Goal: Obtain resource: Download file/media

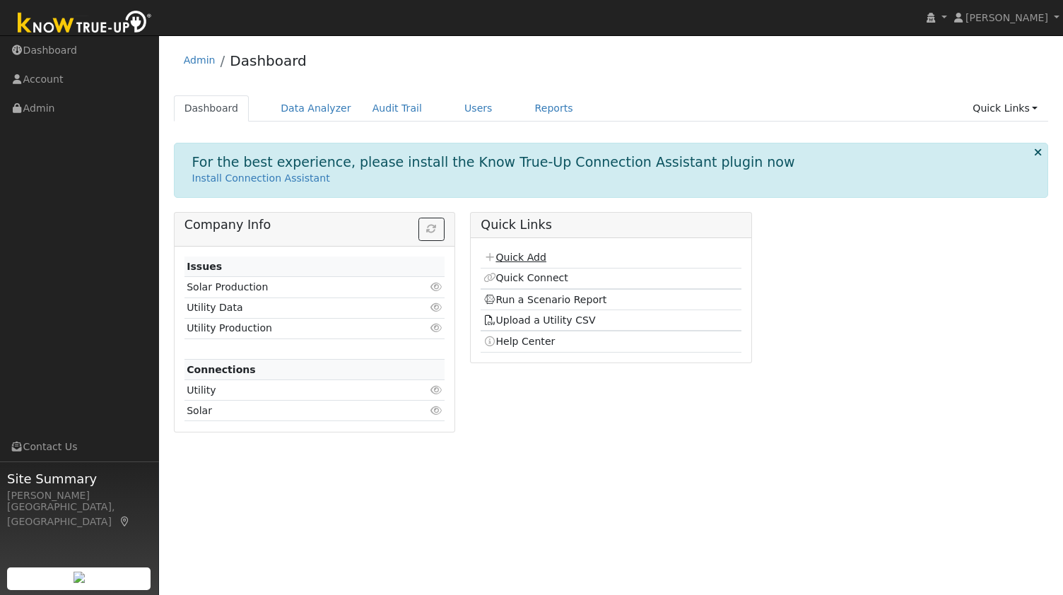
click at [510, 175] on p "Install Connection Assistant" at bounding box center [611, 178] width 838 height 15
click at [286, 115] on link "Data Analyzer" at bounding box center [316, 108] width 92 height 26
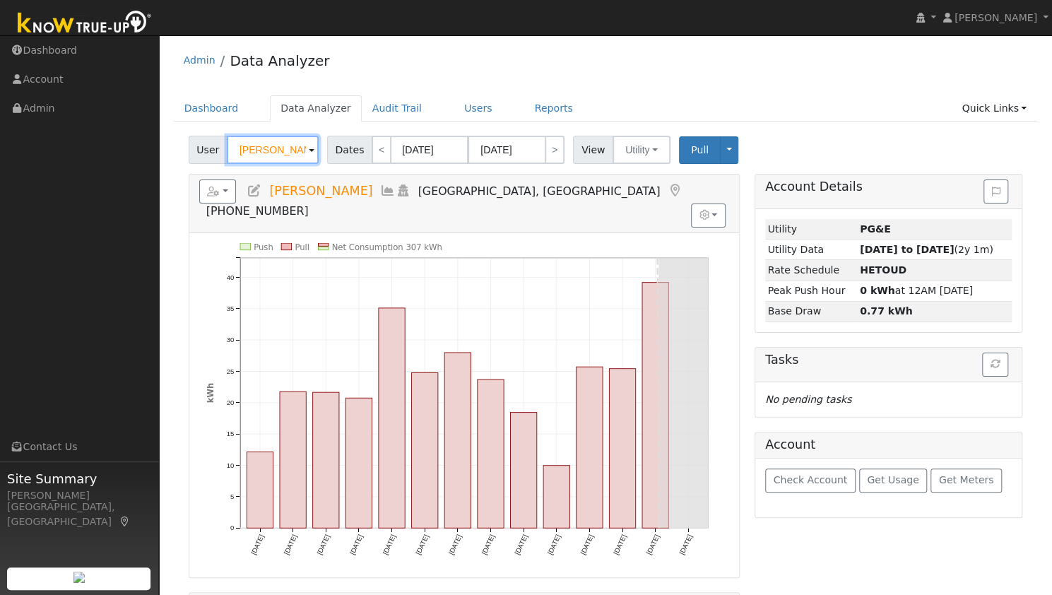
click at [284, 156] on input "Ben Julian" at bounding box center [273, 150] width 92 height 28
click at [278, 147] on input "Ben Julian" at bounding box center [273, 150] width 92 height 28
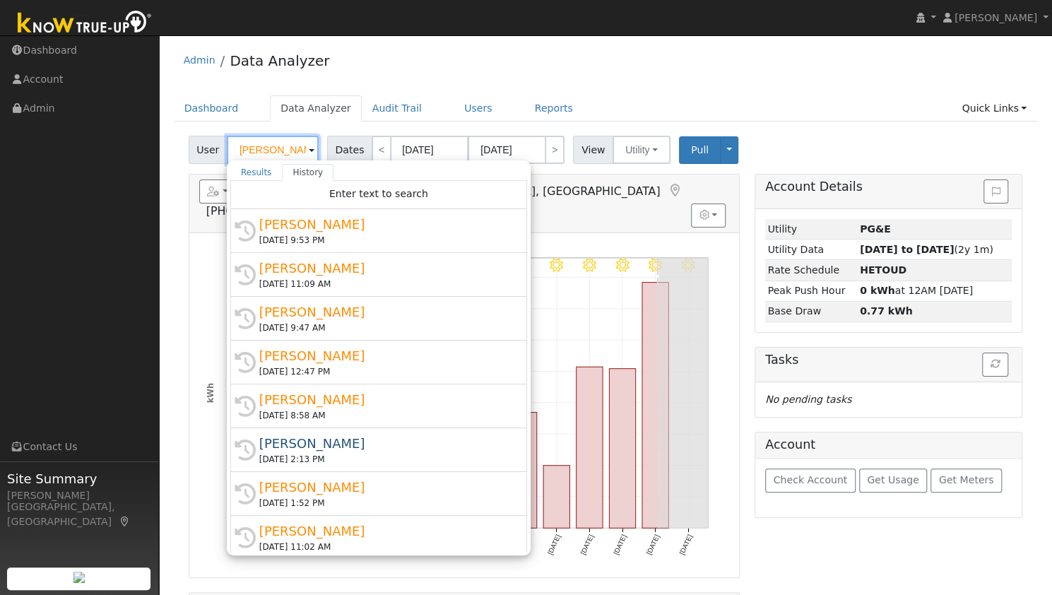
click at [279, 146] on input "Ben Julian" at bounding box center [273, 150] width 92 height 28
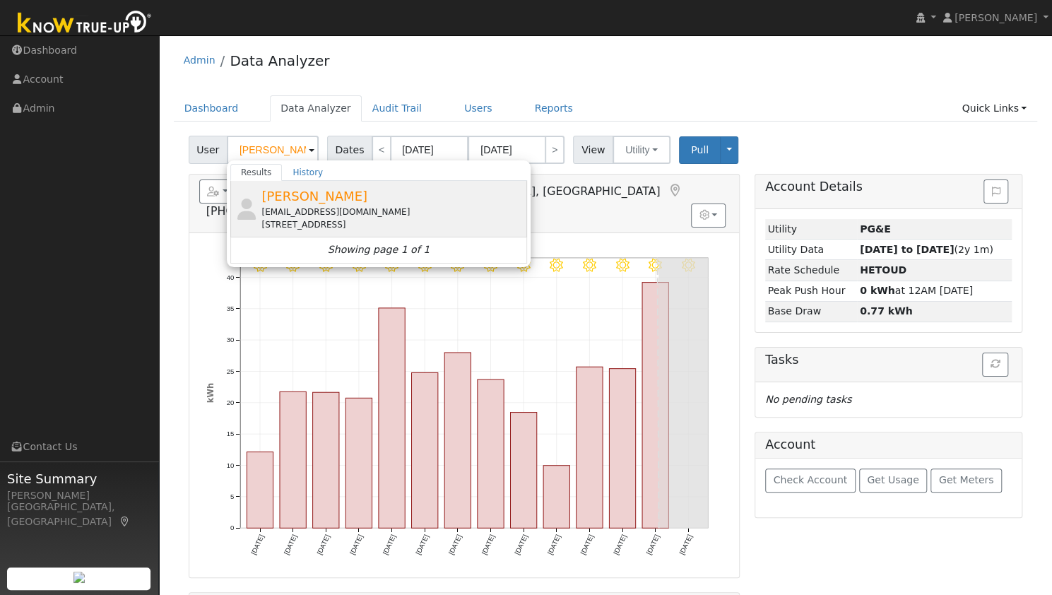
click at [307, 201] on span "[PERSON_NAME]" at bounding box center [315, 196] width 106 height 15
type input "[PERSON_NAME]"
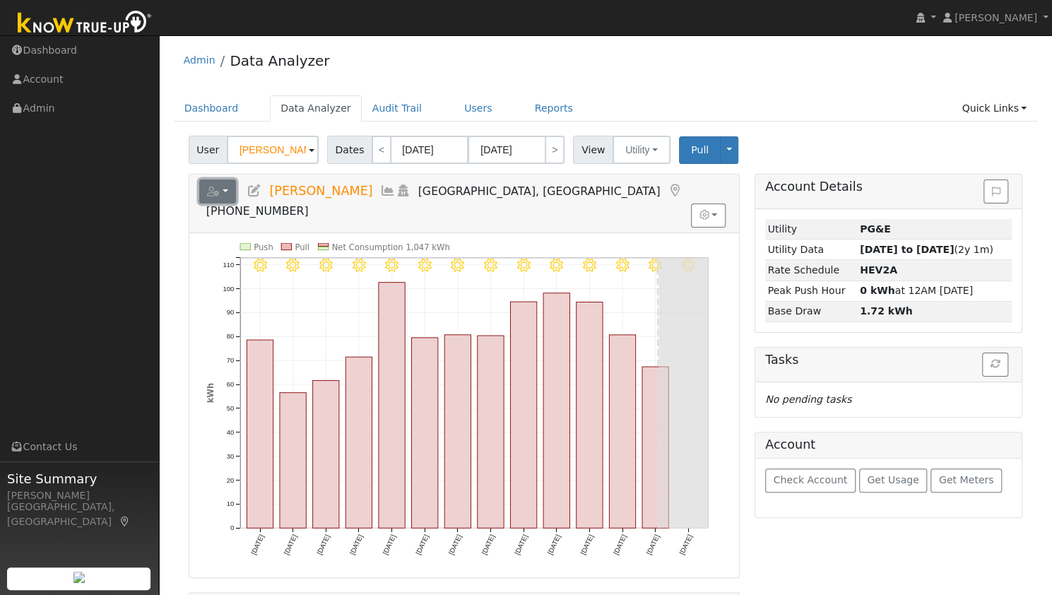
click at [224, 180] on button "button" at bounding box center [217, 192] width 37 height 24
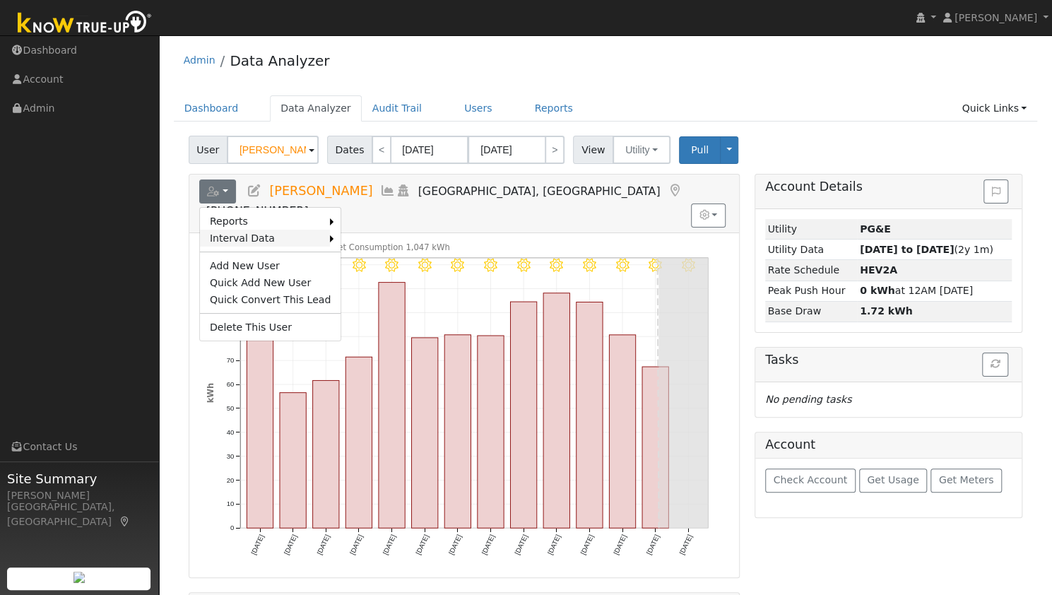
click at [239, 240] on link "Interval Data" at bounding box center [265, 238] width 131 height 17
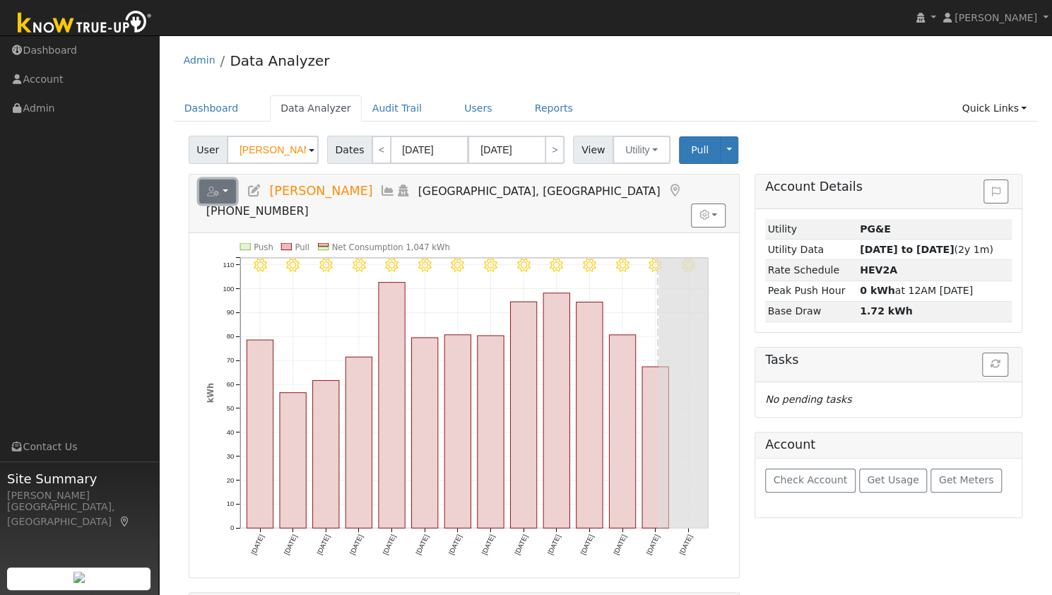
click at [211, 190] on icon "button" at bounding box center [213, 192] width 13 height 10
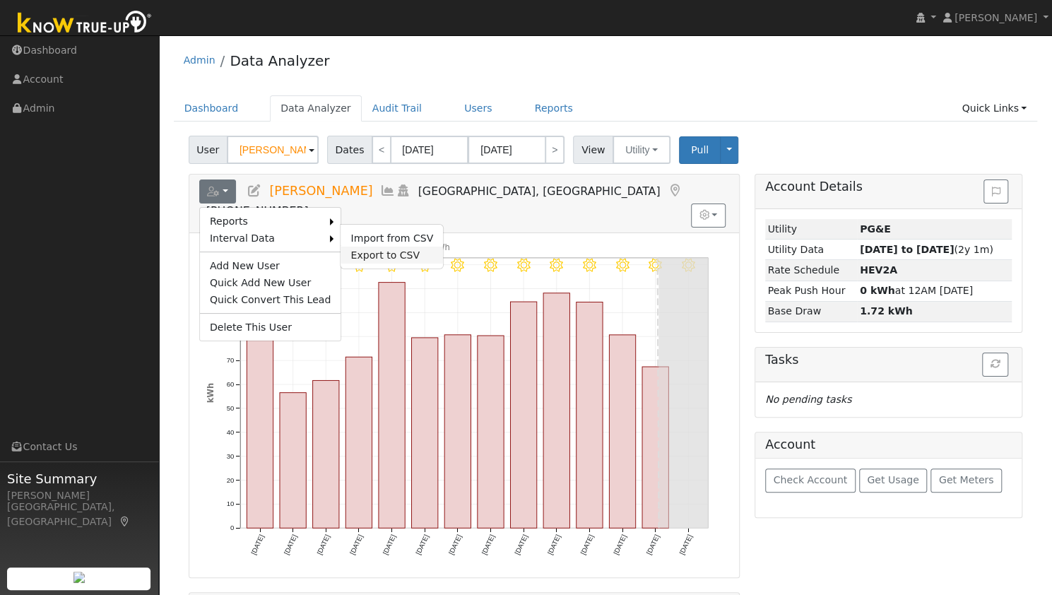
click at [392, 252] on link "Export to CSV" at bounding box center [392, 255] width 102 height 17
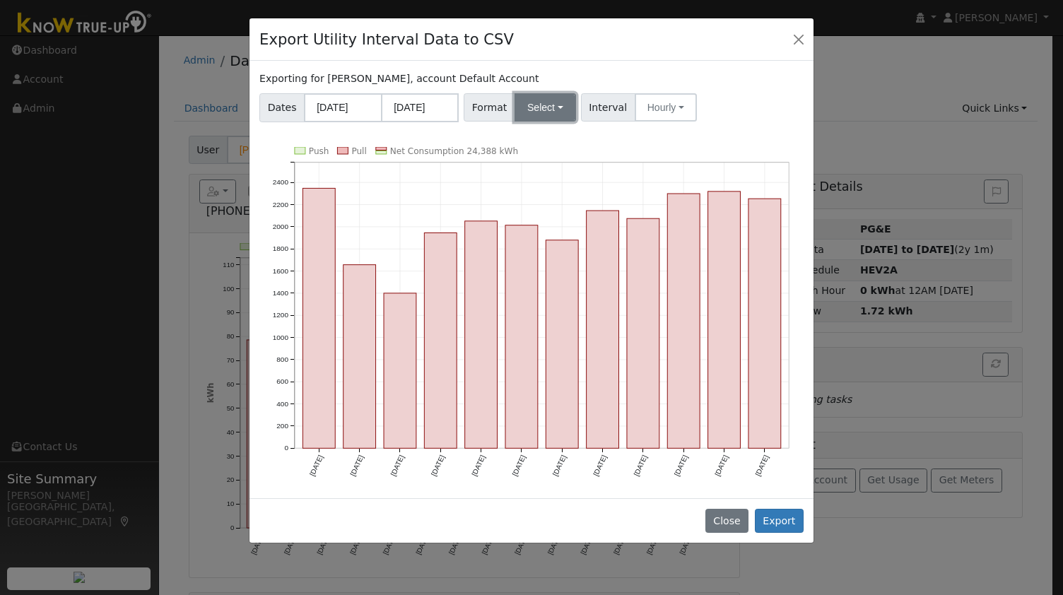
click at [549, 115] on button "Select" at bounding box center [545, 107] width 61 height 28
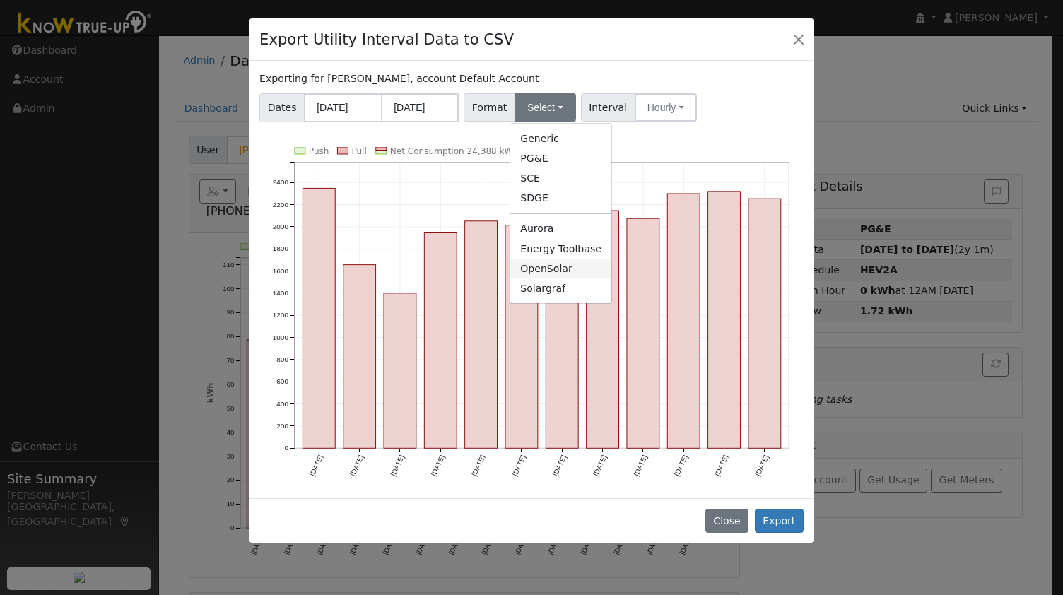
click at [546, 269] on link "OpenSolar" at bounding box center [560, 269] width 101 height 20
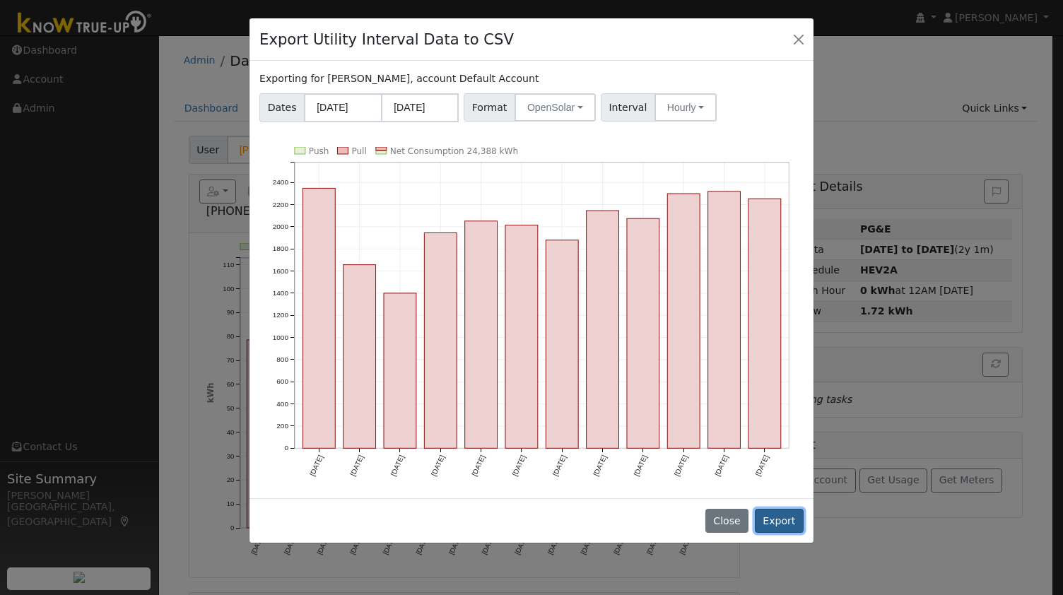
click at [778, 515] on button "Export" at bounding box center [779, 521] width 49 height 24
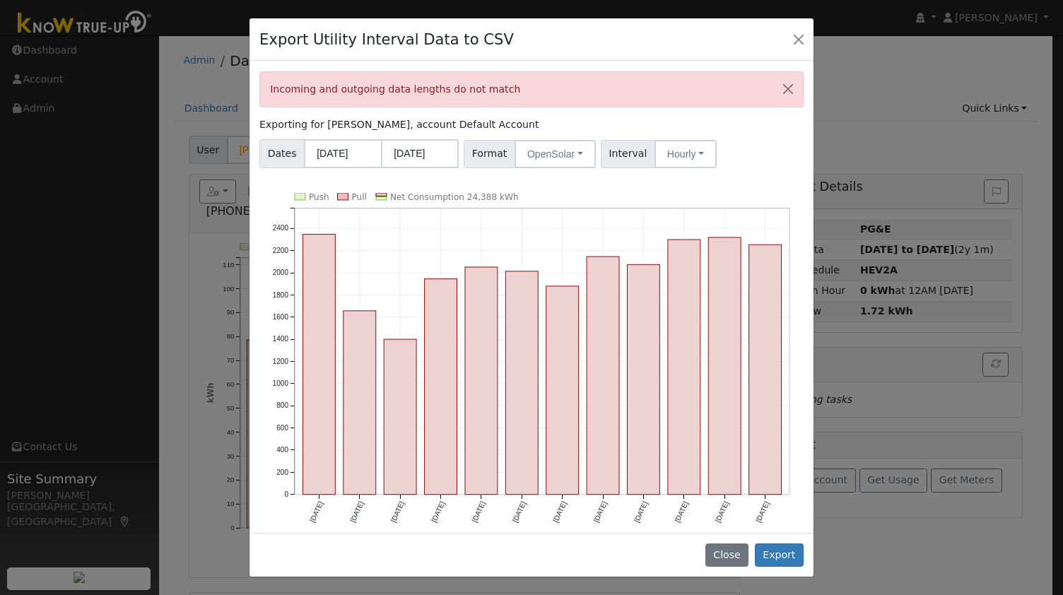
click at [565, 40] on div "Export Utility Interval Data to CSV" at bounding box center [532, 39] width 564 height 43
click at [800, 38] on button "Close" at bounding box center [799, 39] width 20 height 20
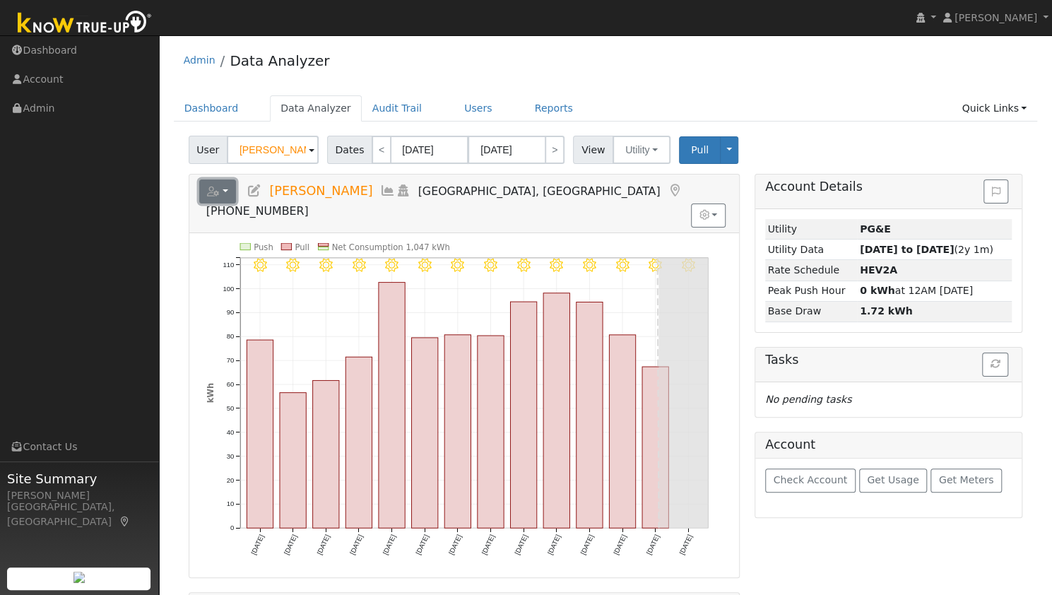
click at [229, 192] on button "button" at bounding box center [217, 192] width 37 height 24
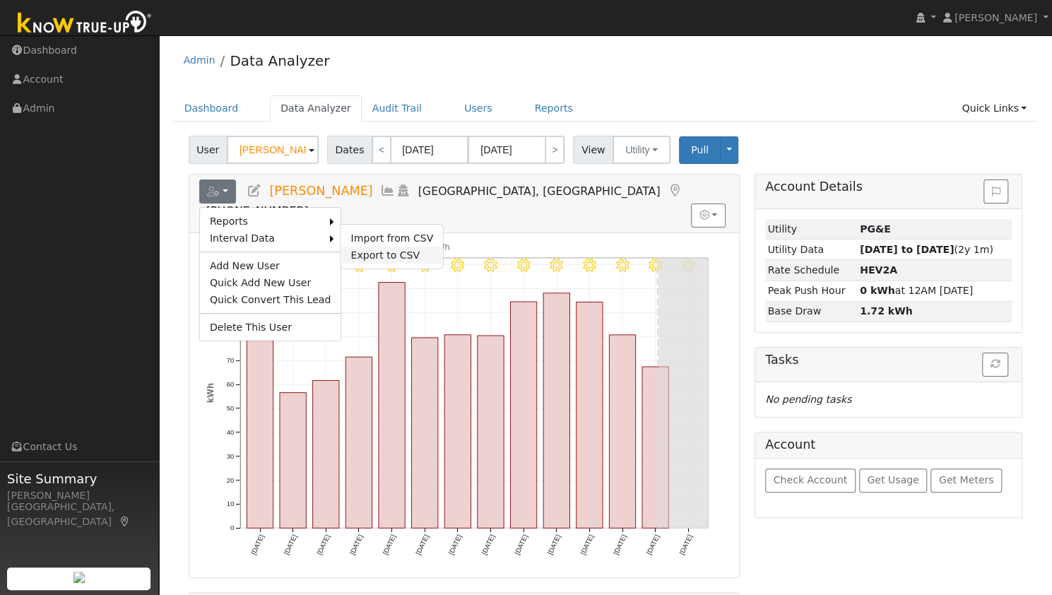
click at [348, 248] on link "Export to CSV" at bounding box center [392, 255] width 102 height 17
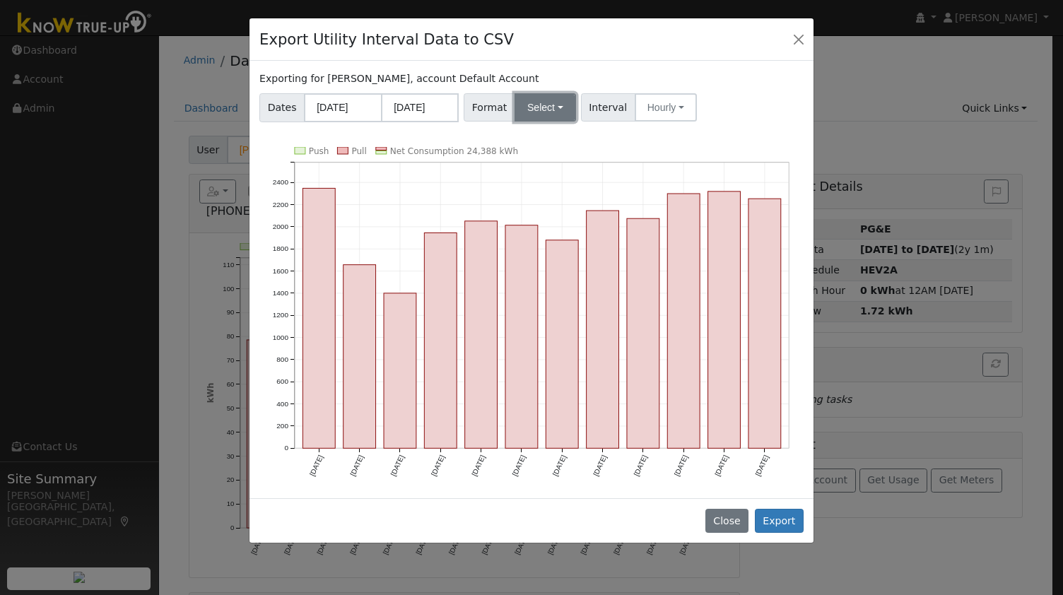
click at [540, 112] on button "Select" at bounding box center [545, 107] width 61 height 28
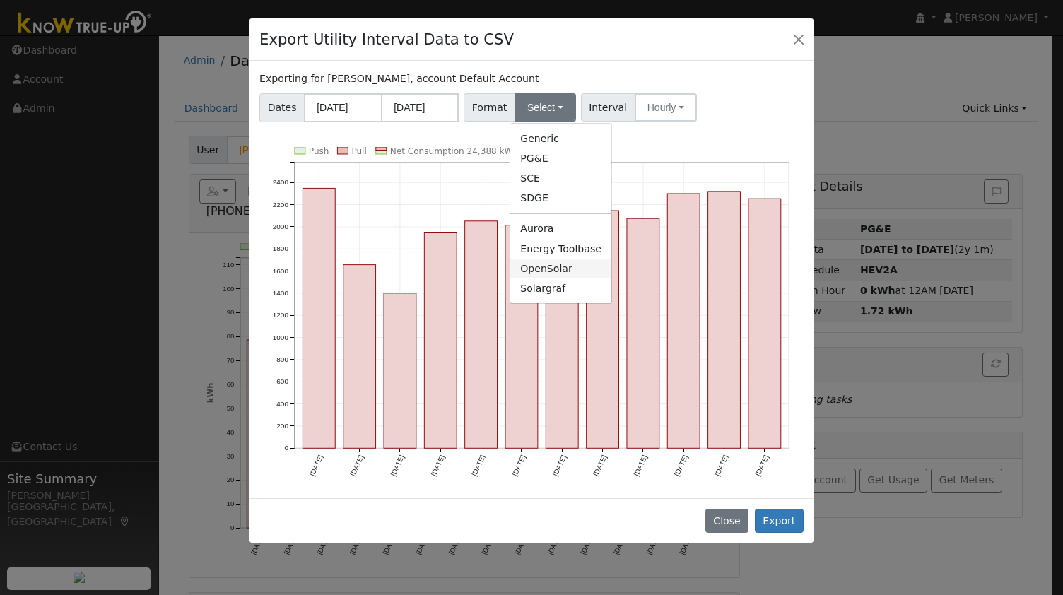
click at [549, 263] on link "OpenSolar" at bounding box center [560, 269] width 101 height 20
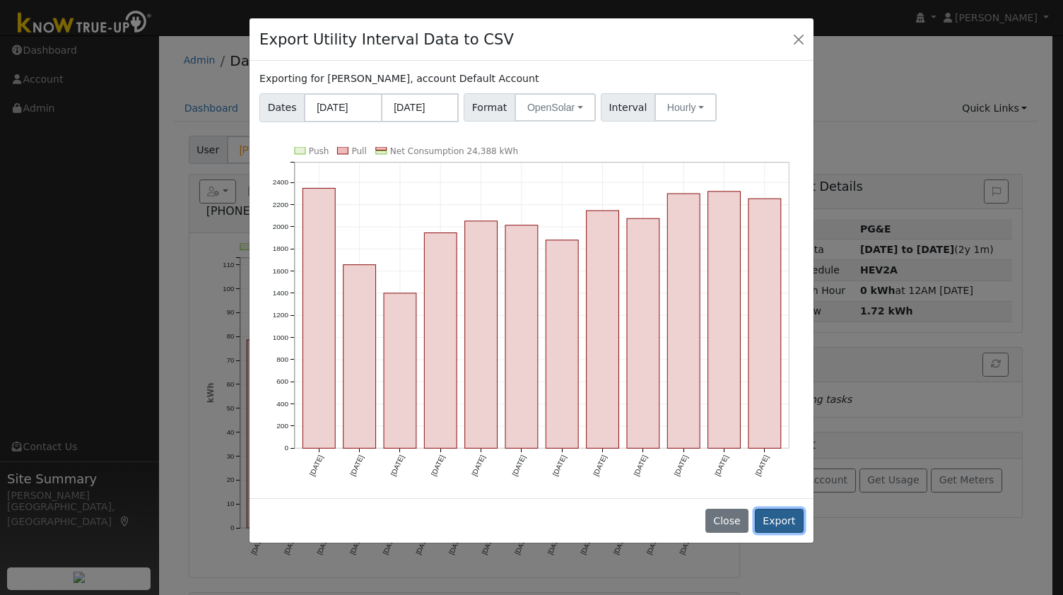
click at [783, 509] on button "Export" at bounding box center [779, 521] width 49 height 24
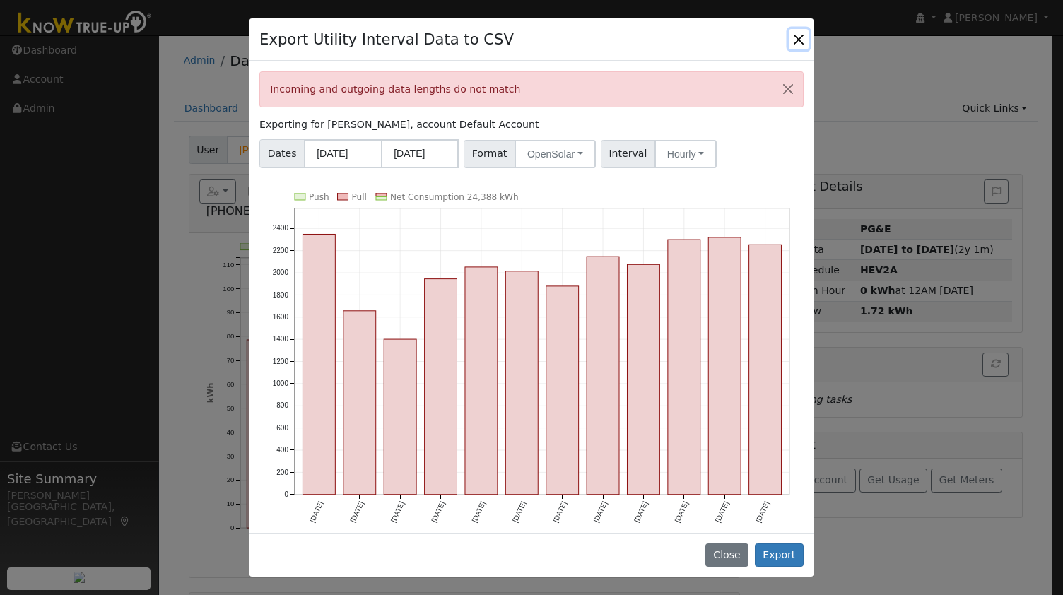
click at [796, 37] on button "Close" at bounding box center [799, 39] width 20 height 20
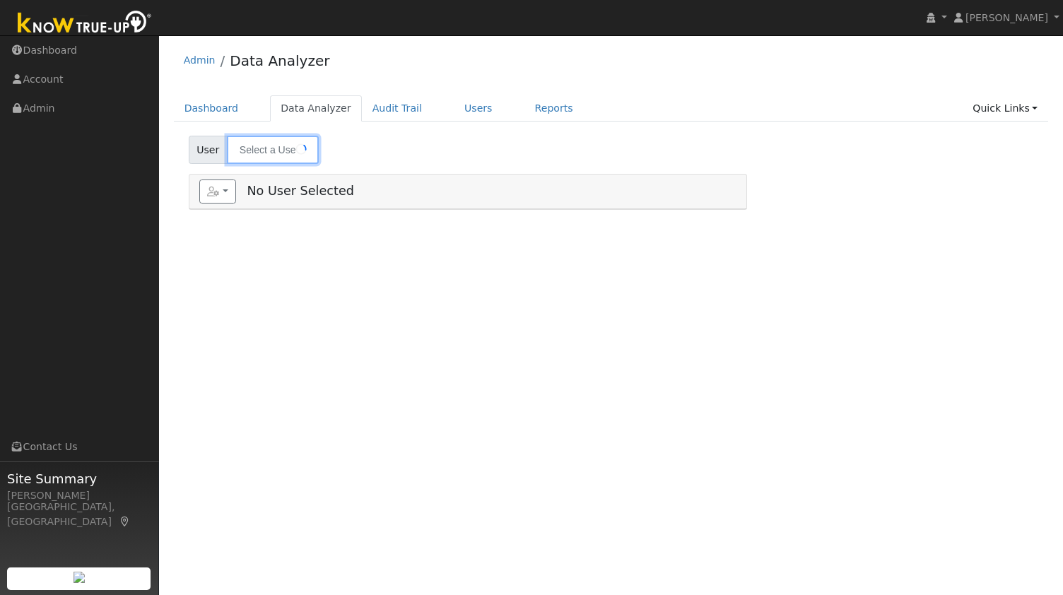
type input "[PERSON_NAME]"
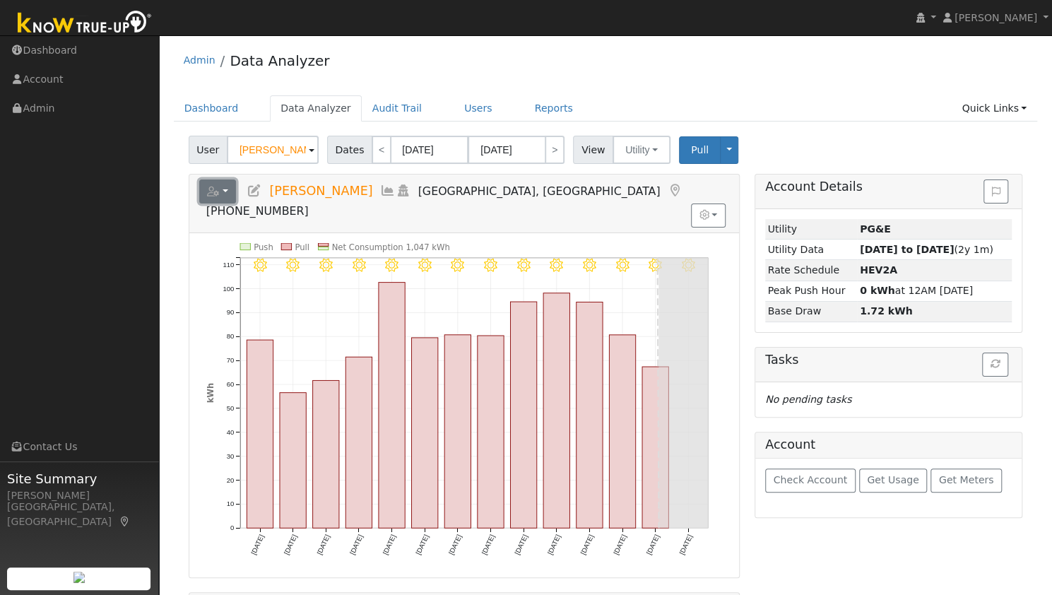
click at [228, 193] on button "button" at bounding box center [217, 192] width 37 height 24
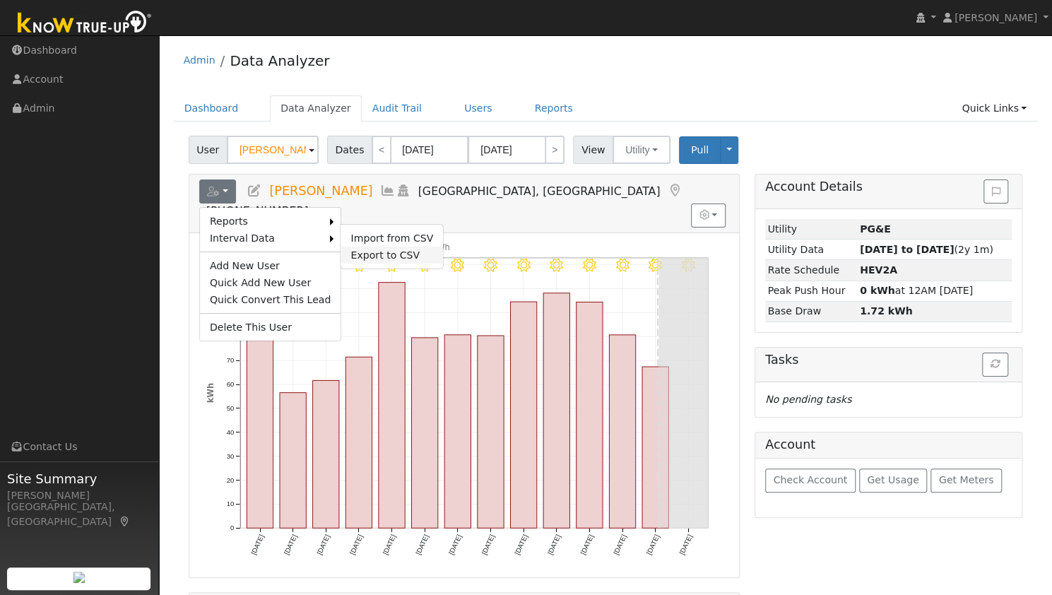
click at [366, 252] on link "Export to CSV" at bounding box center [392, 255] width 102 height 17
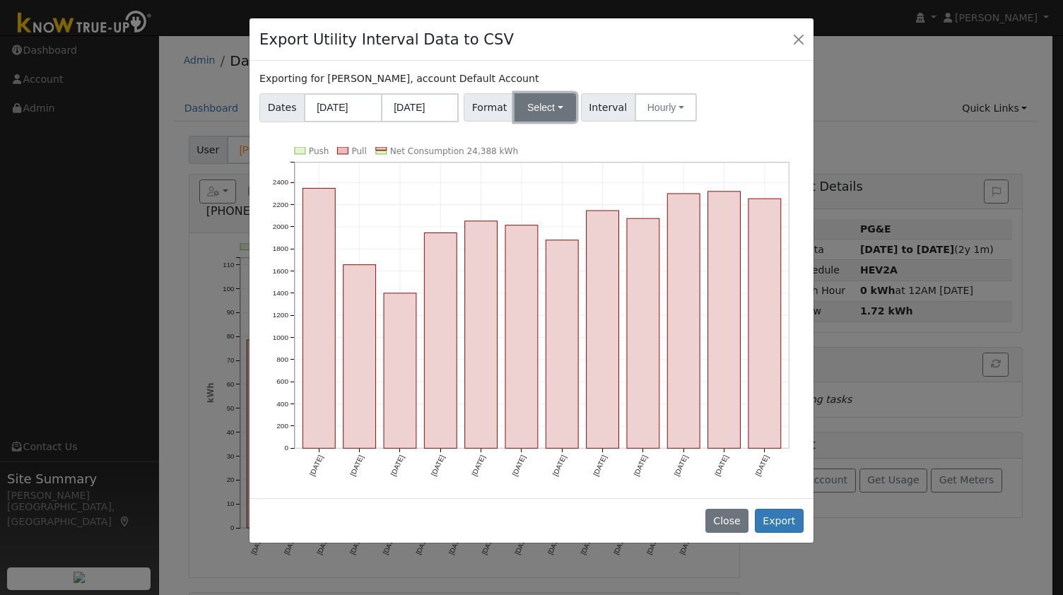
click at [541, 102] on button "Select" at bounding box center [545, 107] width 61 height 28
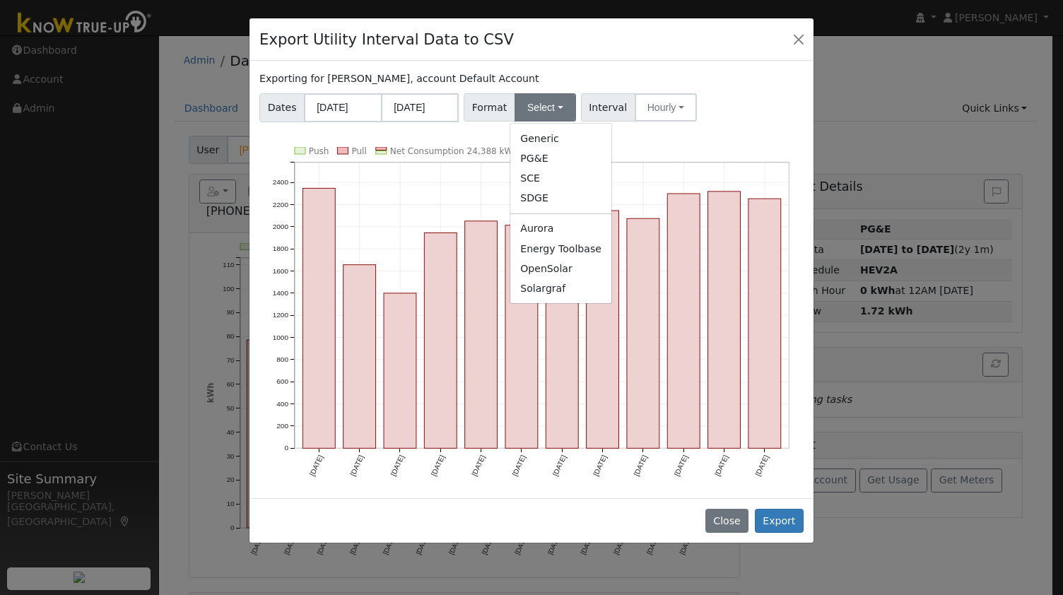
click at [558, 264] on link "OpenSolar" at bounding box center [560, 269] width 101 height 20
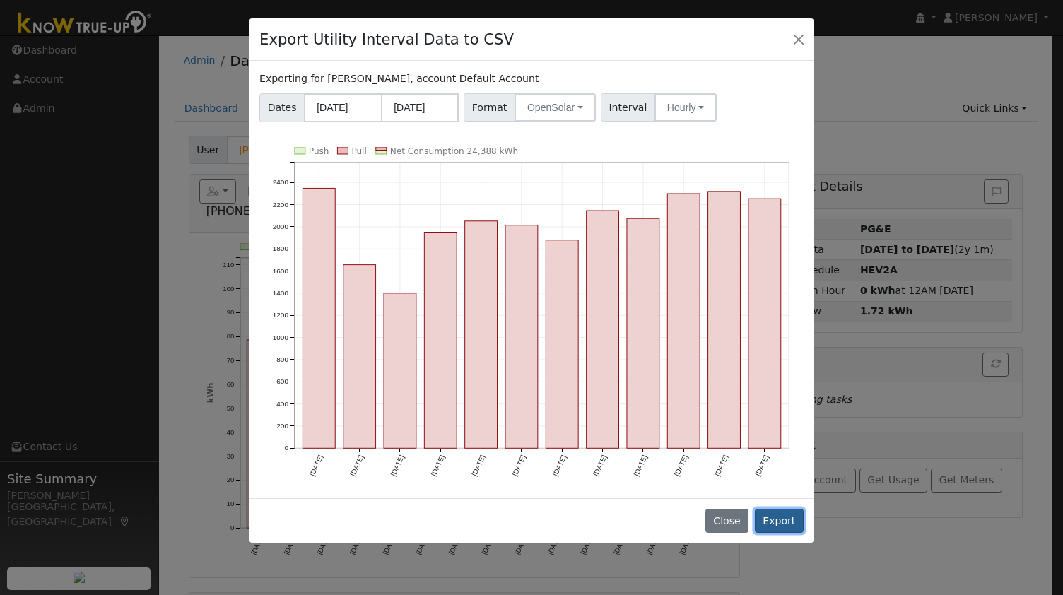
click at [772, 515] on button "Export" at bounding box center [779, 521] width 49 height 24
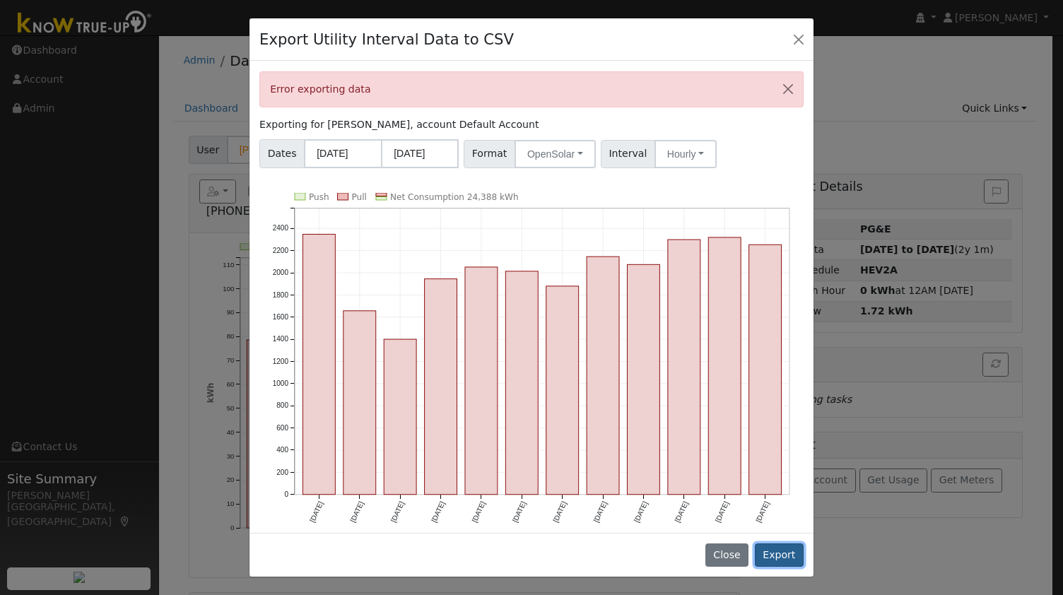
click at [772, 552] on button "Export" at bounding box center [779, 556] width 49 height 24
click at [790, 41] on button "Close" at bounding box center [799, 39] width 20 height 20
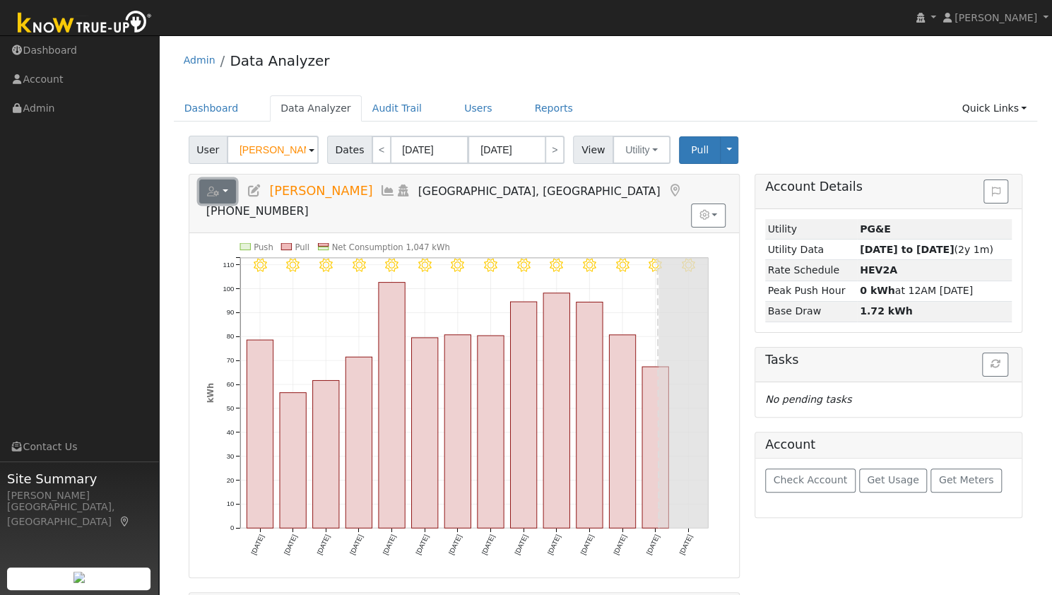
click at [219, 183] on button "button" at bounding box center [217, 192] width 37 height 24
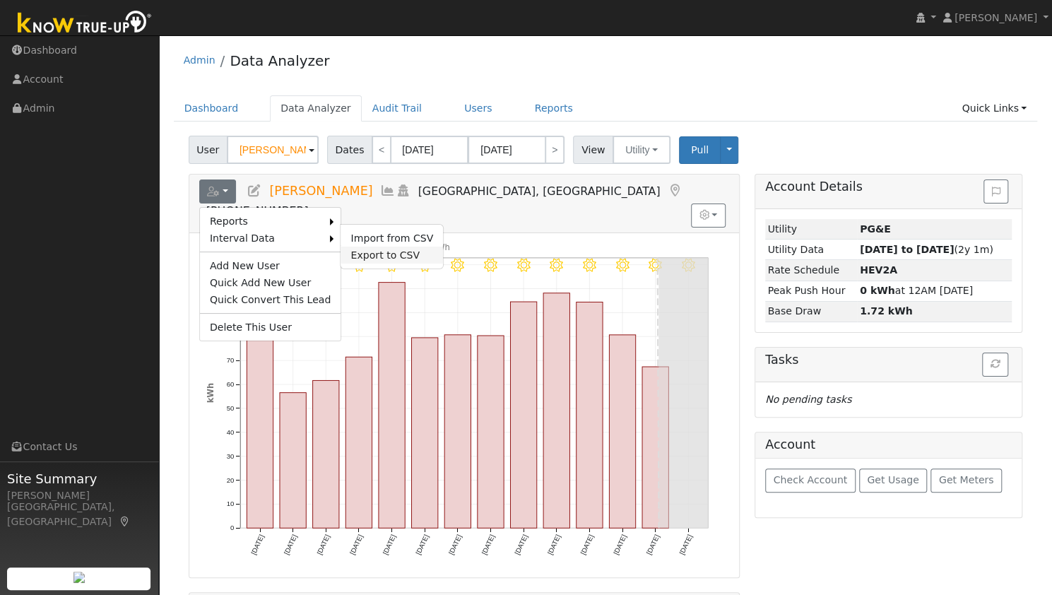
click at [341, 247] on link "Export to CSV" at bounding box center [392, 255] width 102 height 17
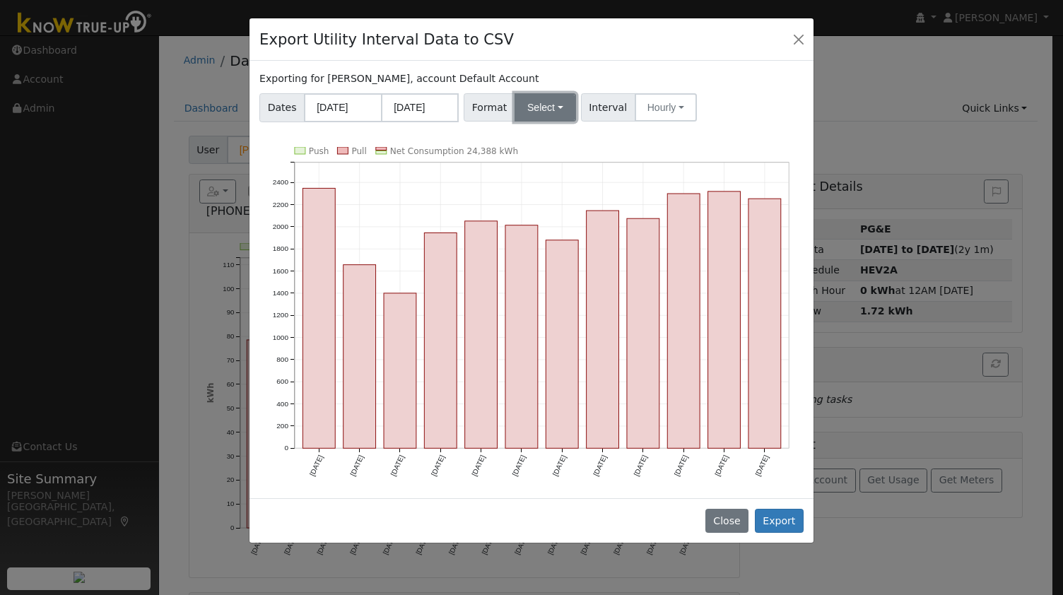
click at [544, 102] on button "Select" at bounding box center [545, 107] width 61 height 28
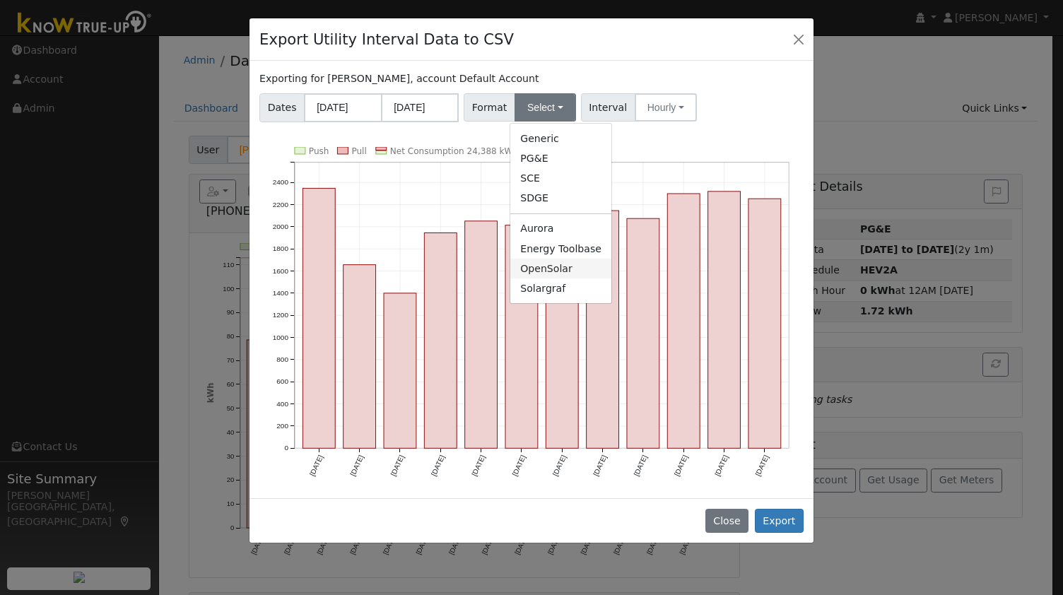
click at [549, 270] on link "OpenSolar" at bounding box center [560, 269] width 101 height 20
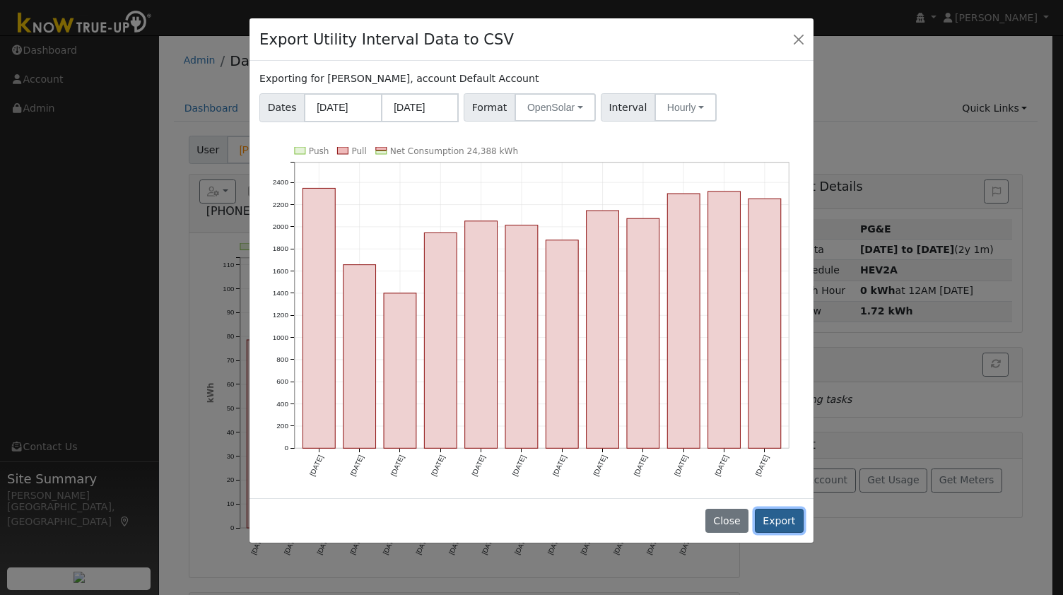
click at [766, 509] on button "Export" at bounding box center [779, 521] width 49 height 24
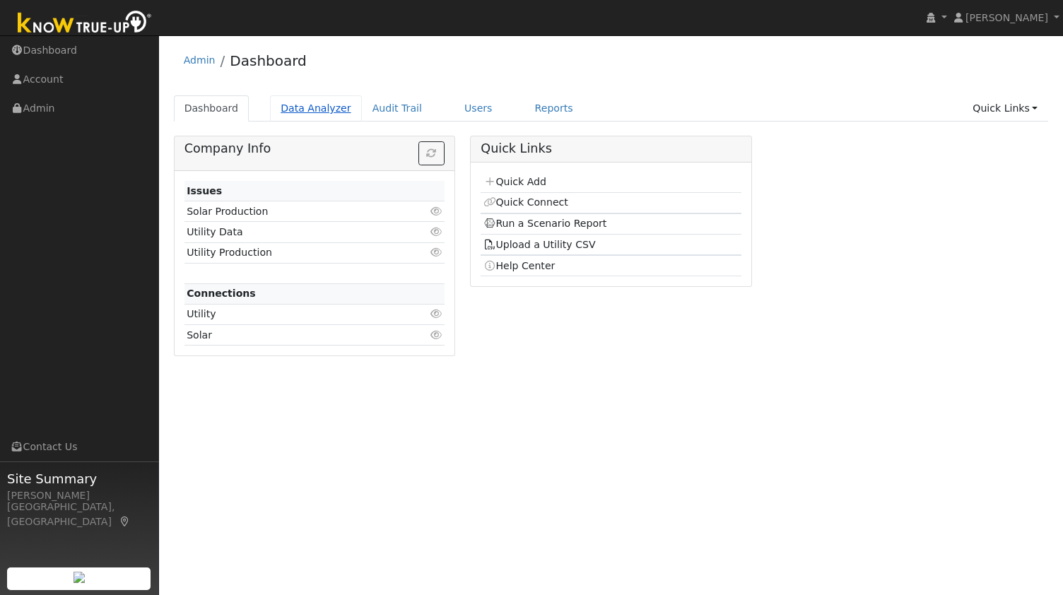
click at [307, 117] on link "Data Analyzer" at bounding box center [316, 108] width 92 height 26
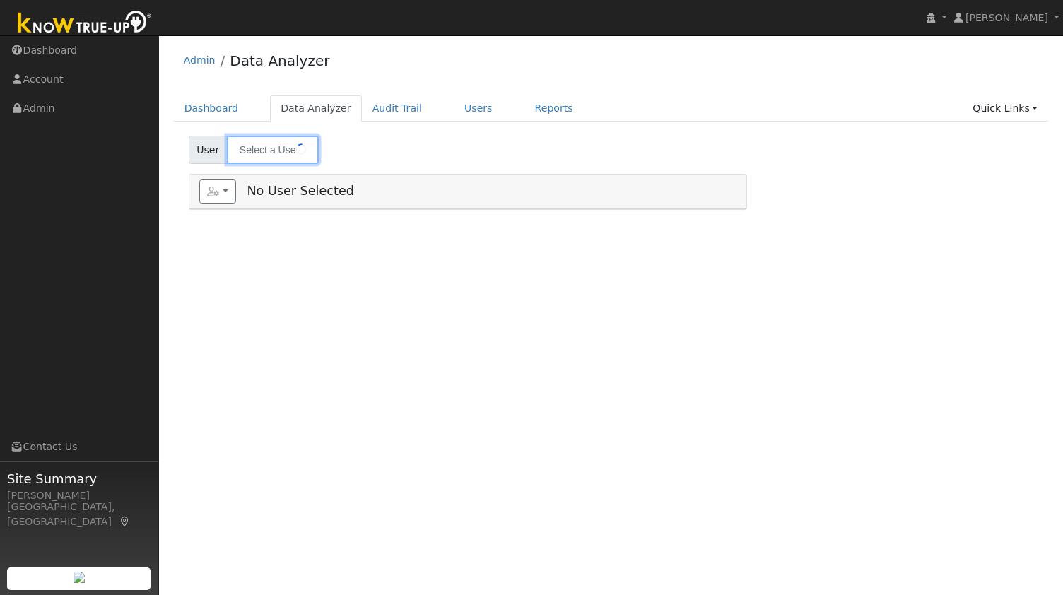
type input "[PERSON_NAME]"
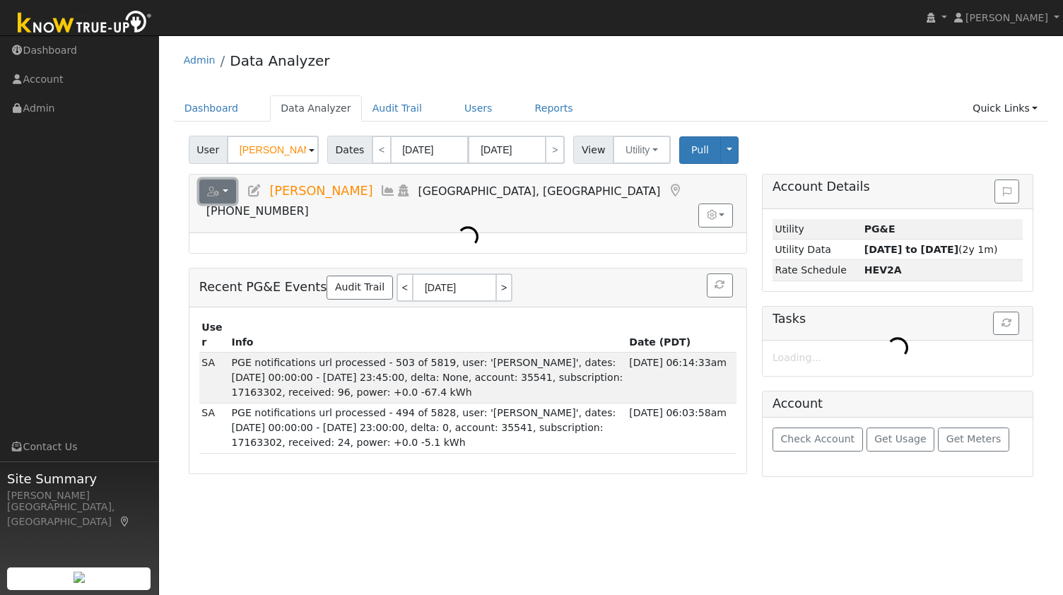
click at [225, 188] on button "button" at bounding box center [217, 192] width 37 height 24
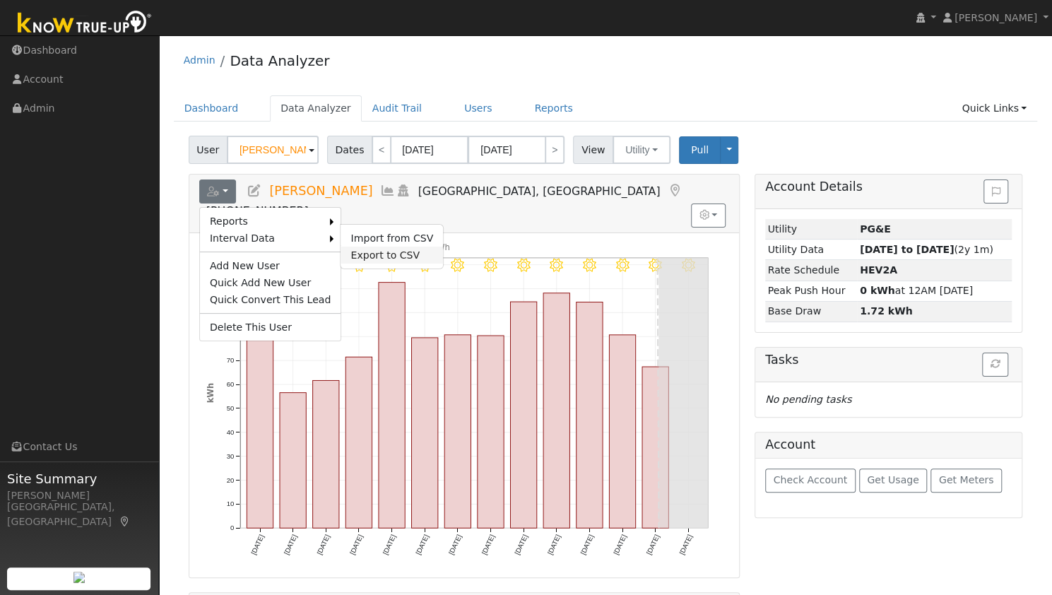
click at [366, 254] on link "Export to CSV" at bounding box center [392, 255] width 102 height 17
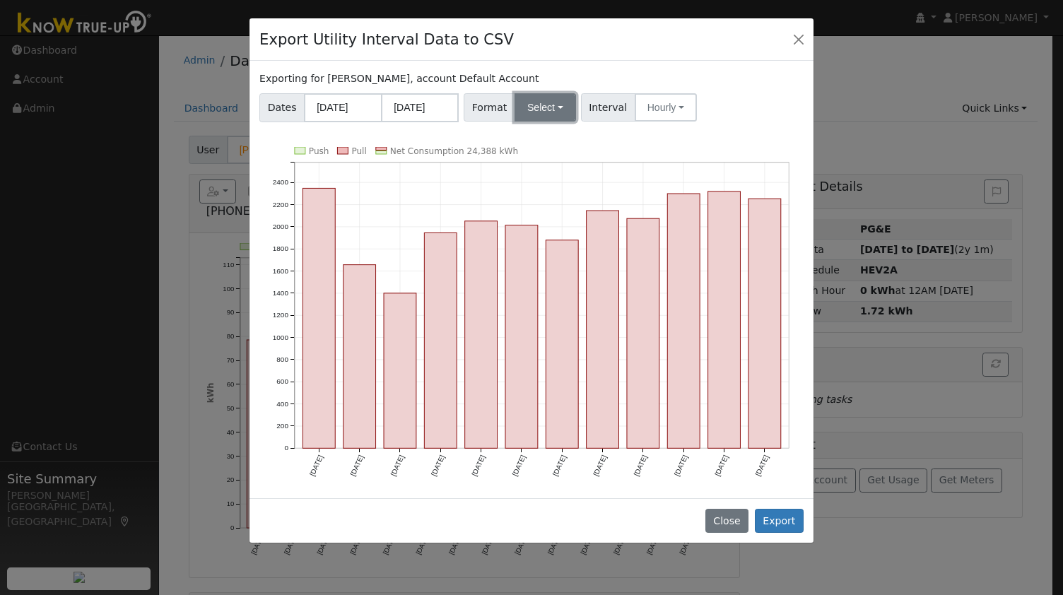
click at [541, 108] on button "Select" at bounding box center [545, 107] width 61 height 28
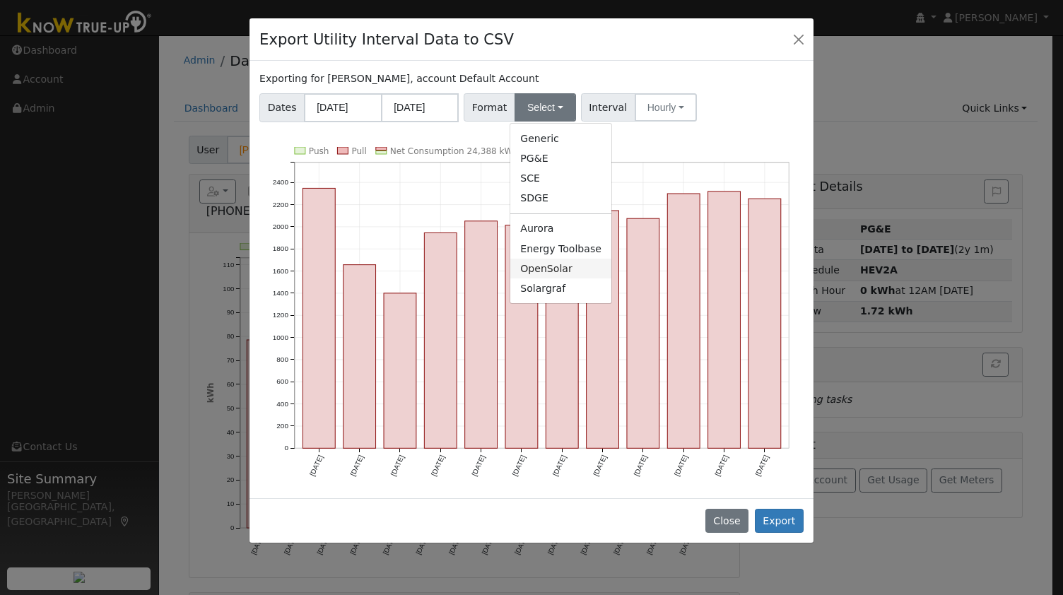
click at [534, 264] on link "OpenSolar" at bounding box center [560, 269] width 101 height 20
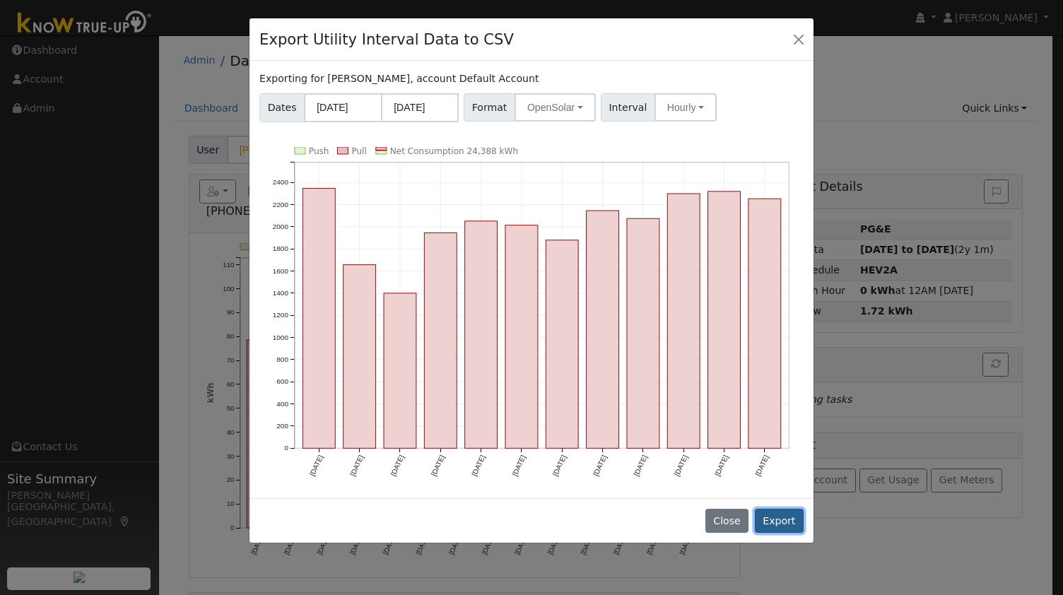
click at [778, 514] on button "Export" at bounding box center [779, 521] width 49 height 24
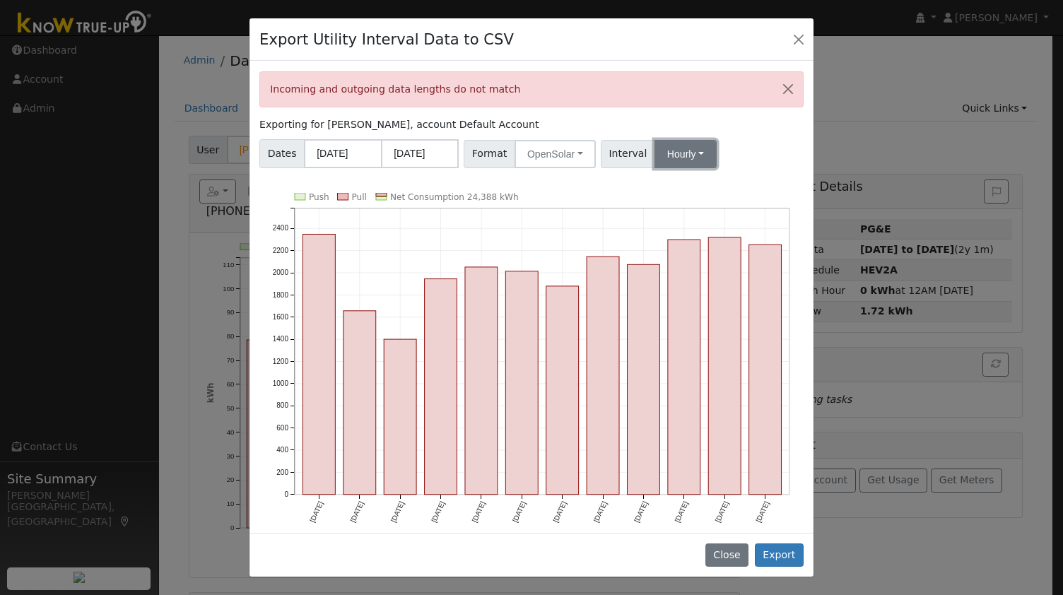
click at [698, 146] on button "Hourly" at bounding box center [686, 154] width 62 height 28
click at [673, 184] on link "15 Minute" at bounding box center [698, 185] width 98 height 20
click at [756, 163] on div "Dates [DATE] [DATE] Format OpenSolar Generic PG&E SCE SDGE Aurora Energy Toolba…" at bounding box center [531, 151] width 549 height 34
click at [780, 551] on button "Export" at bounding box center [779, 556] width 49 height 24
drag, startPoint x: 527, startPoint y: 95, endPoint x: 263, endPoint y: 83, distance: 264.7
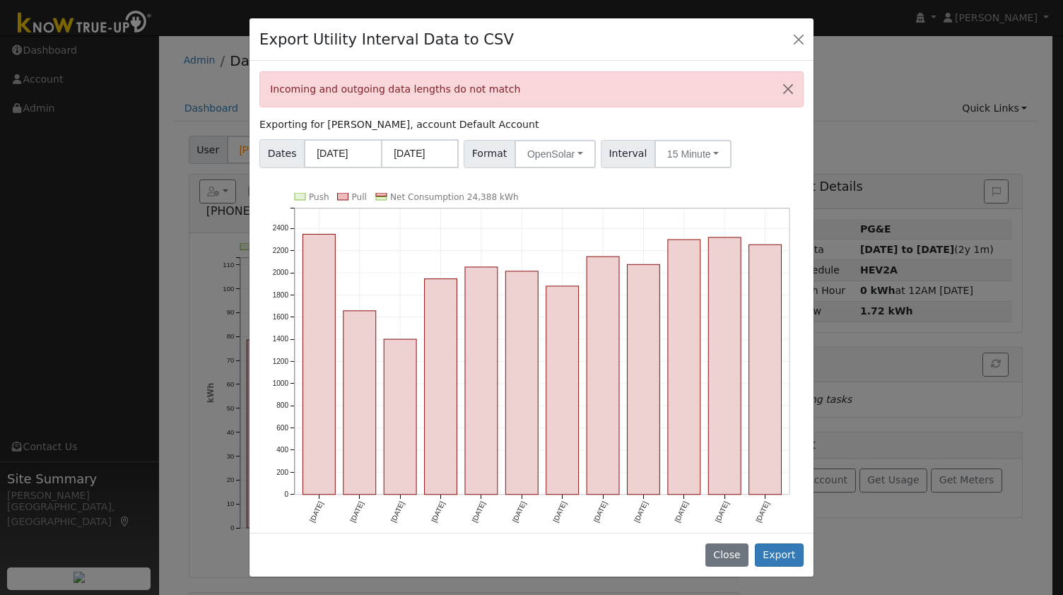
click at [263, 83] on div "Incoming and outgoing data lengths do not match" at bounding box center [531, 89] width 544 height 36
copy div "Incoming and outgoing data lengths do not match"
click at [796, 32] on button "Close" at bounding box center [799, 39] width 20 height 20
